Goal: Complete application form: Complete application form

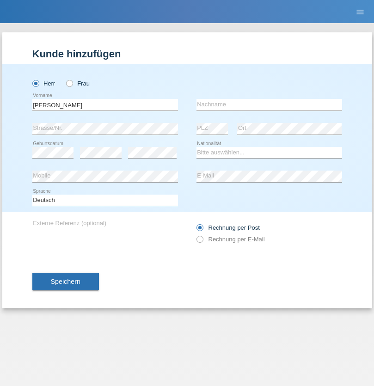
type input "[PERSON_NAME]"
click at [269, 104] on input "text" at bounding box center [270, 105] width 146 height 12
type input "hofmann"
select select "CH"
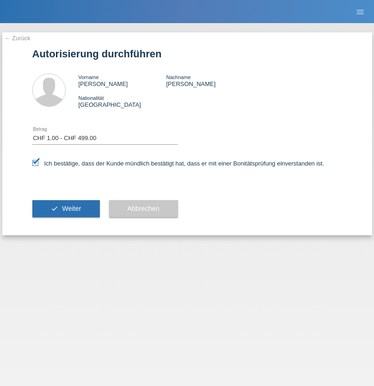
select select "1"
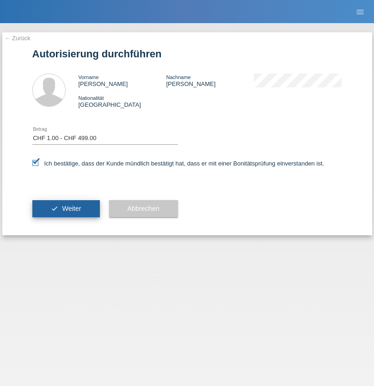
click at [66, 209] on span "Weiter" at bounding box center [71, 208] width 19 height 7
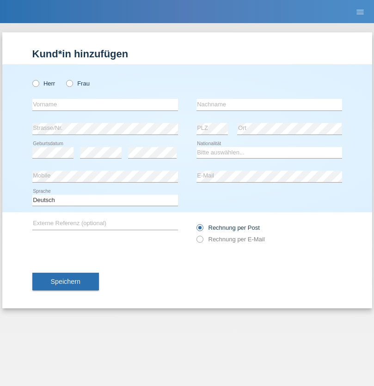
radio input "true"
click at [105, 104] on input "text" at bounding box center [105, 105] width 146 height 12
type input "Rafaela"
click at [269, 104] on input "text" at bounding box center [270, 105] width 146 height 12
type input "[PERSON_NAME]"
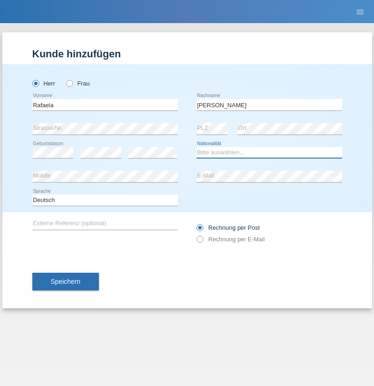
select select "PT"
select select "C"
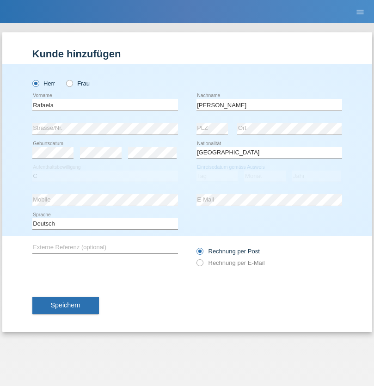
select select "30"
select select "09"
select select "2020"
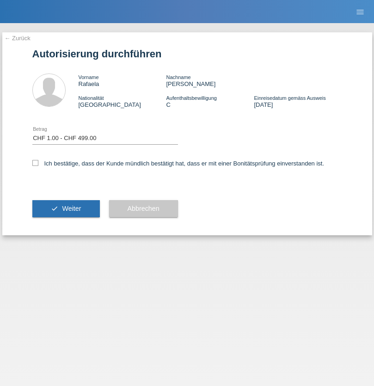
select select "1"
checkbox input "true"
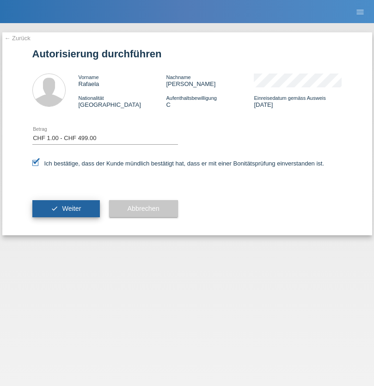
click at [66, 209] on span "Weiter" at bounding box center [71, 208] width 19 height 7
